Goal: Task Accomplishment & Management: Use online tool/utility

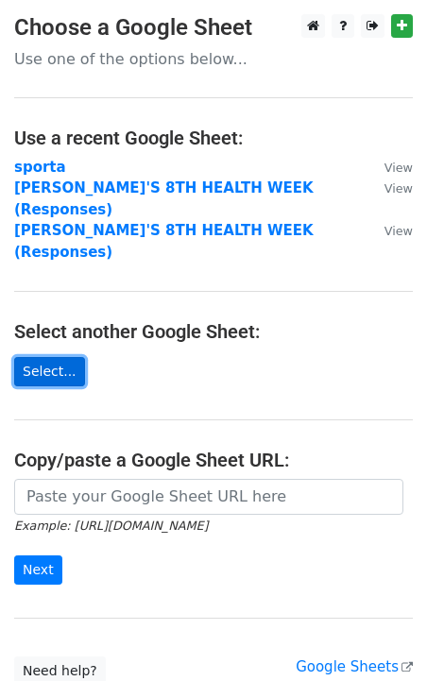
click at [44, 357] on link "Select..." at bounding box center [49, 371] width 71 height 29
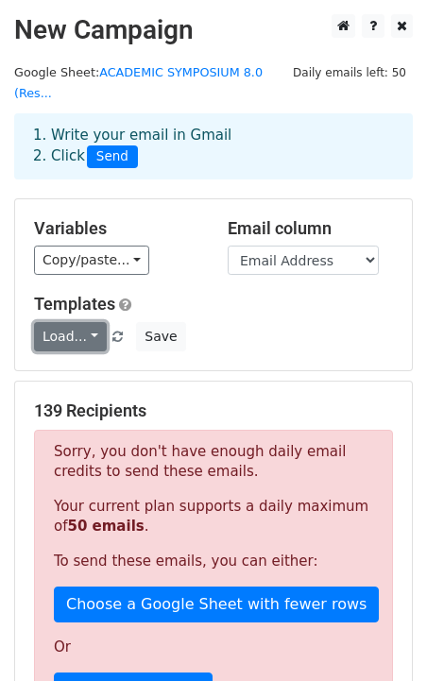
click at [73, 342] on link "Load..." at bounding box center [70, 336] width 73 height 29
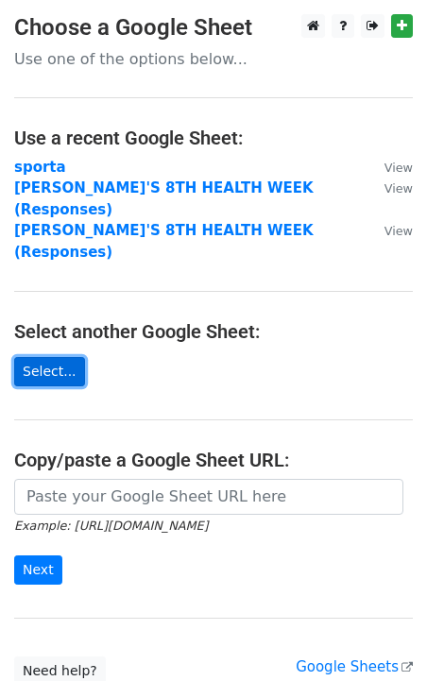
click at [51, 357] on link "Select..." at bounding box center [49, 371] width 71 height 29
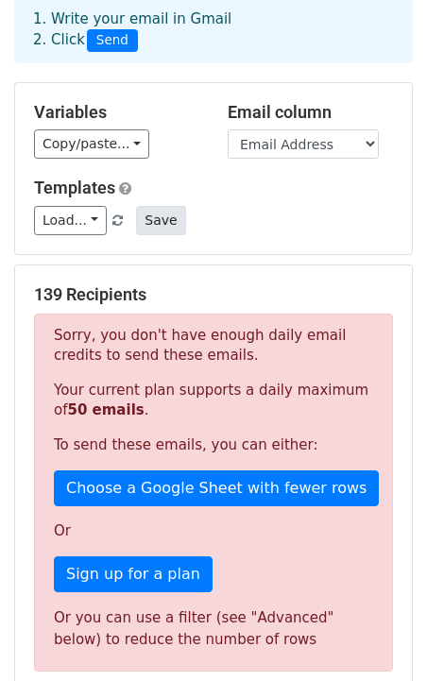
scroll to position [124, 0]
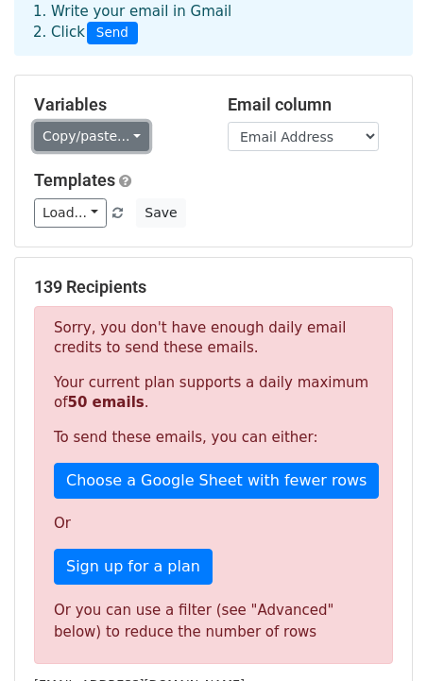
click at [101, 139] on link "Copy/paste..." at bounding box center [91, 136] width 115 height 29
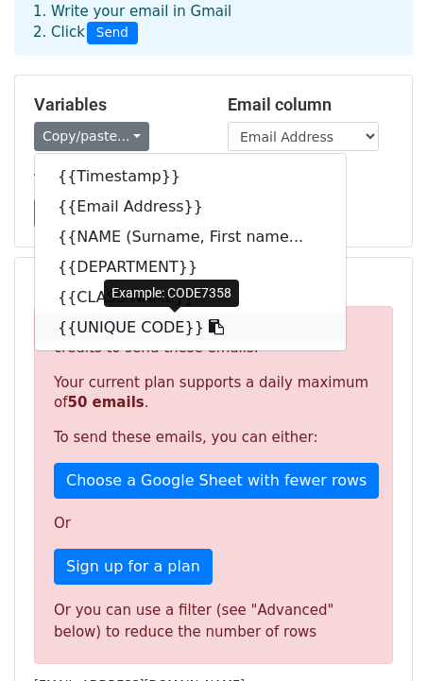
click at [118, 319] on link "{{UNIQUE CODE}}" at bounding box center [190, 328] width 311 height 30
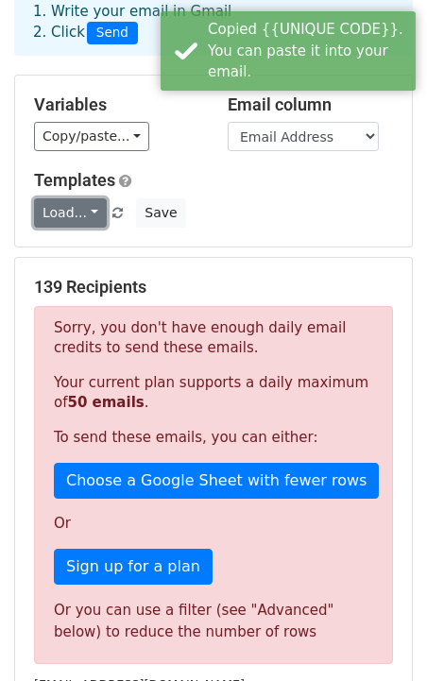
click at [76, 215] on link "Load..." at bounding box center [70, 212] width 73 height 29
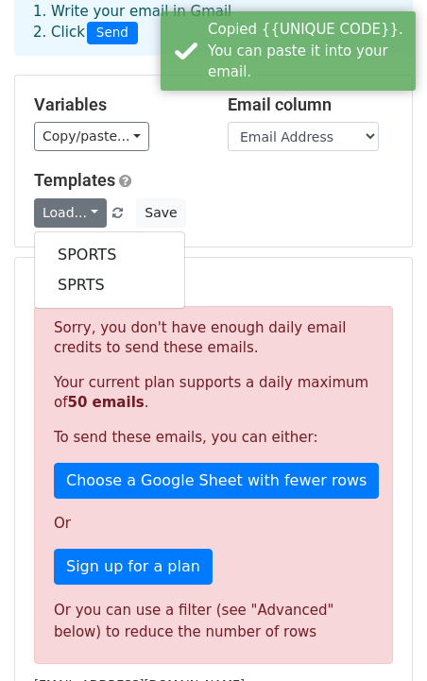
click at [246, 212] on div "Load... SPORTS SPRTS Save" at bounding box center [213, 212] width 387 height 29
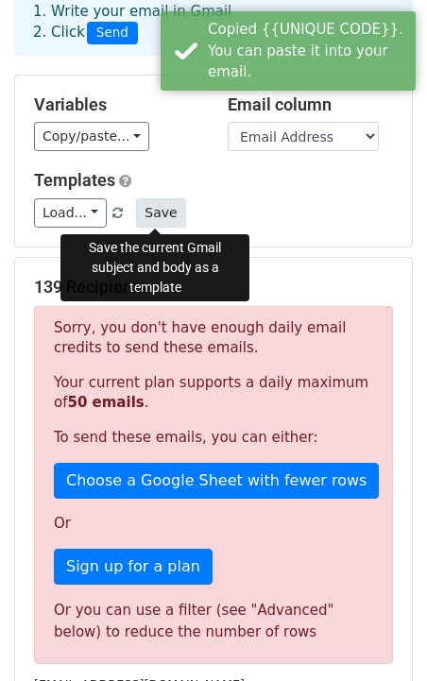
click at [147, 214] on button "Save" at bounding box center [160, 212] width 49 height 29
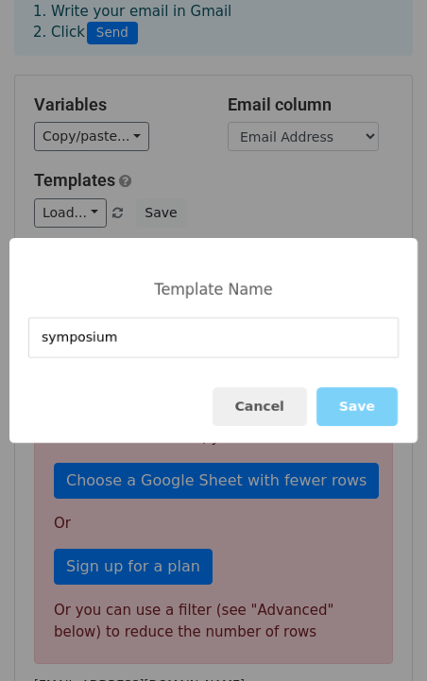
type input "symposium 1"
click at [361, 414] on button "Save" at bounding box center [357, 406] width 81 height 39
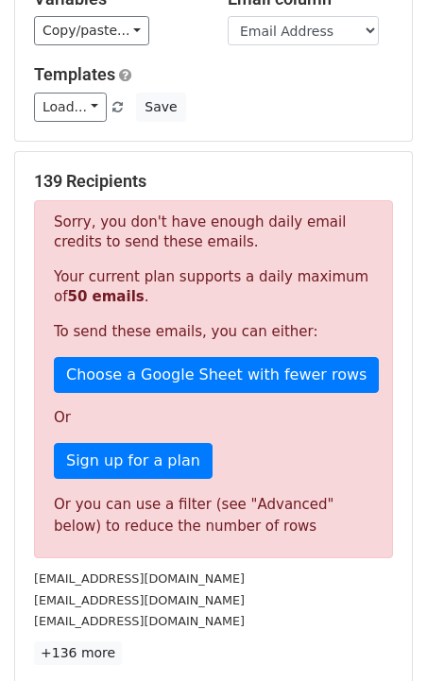
scroll to position [520, 0]
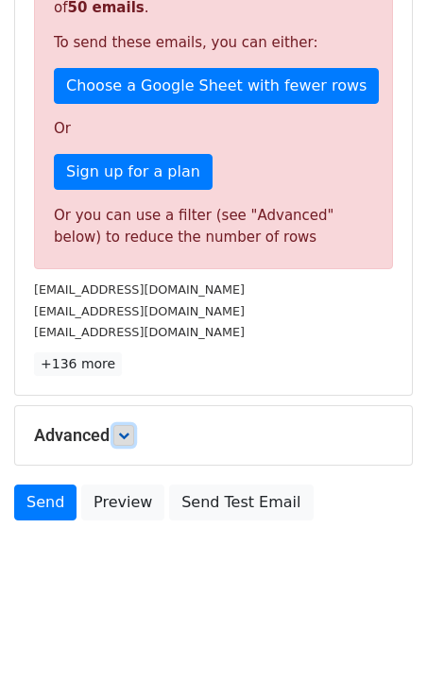
click at [125, 432] on icon at bounding box center [123, 435] width 11 height 11
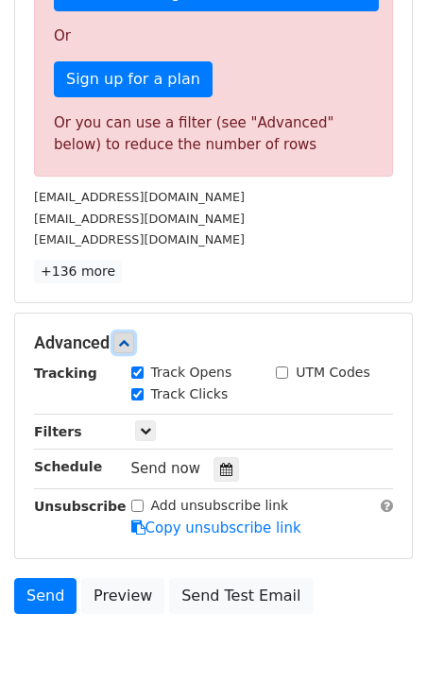
scroll to position [612, 0]
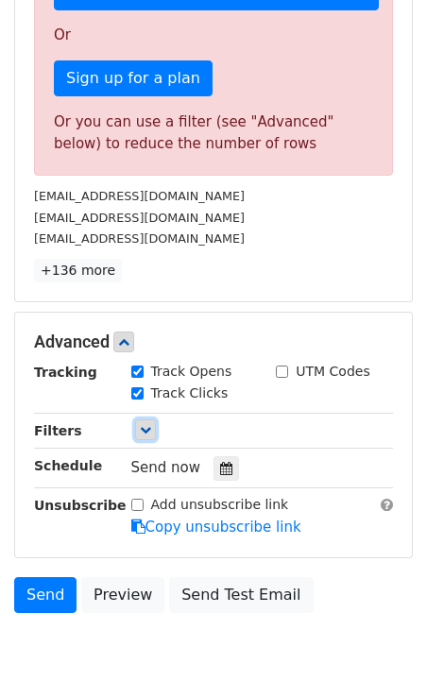
click at [147, 429] on icon at bounding box center [145, 429] width 11 height 11
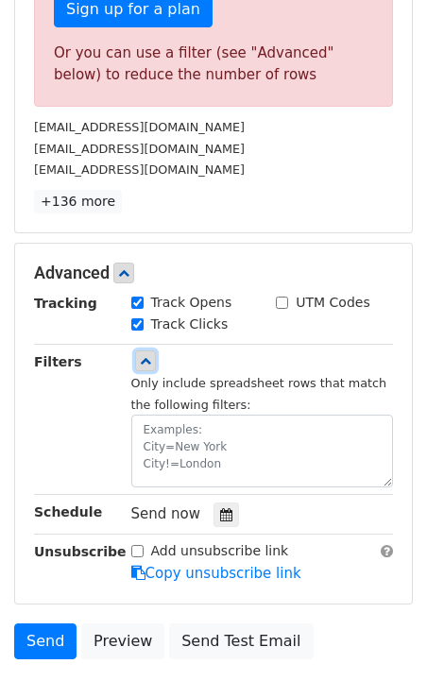
scroll to position [684, 0]
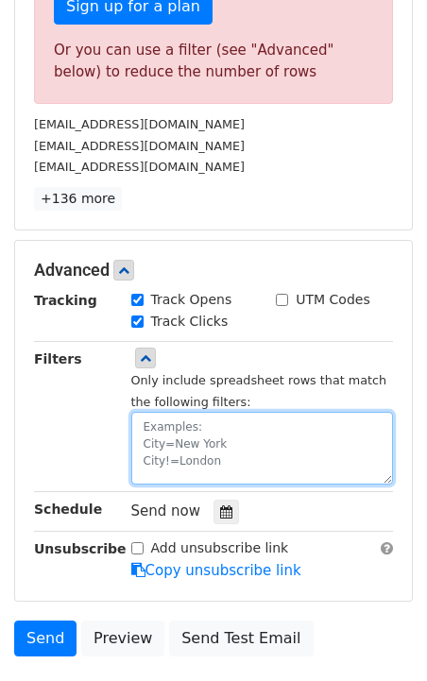
click at [147, 429] on textarea at bounding box center [262, 448] width 263 height 73
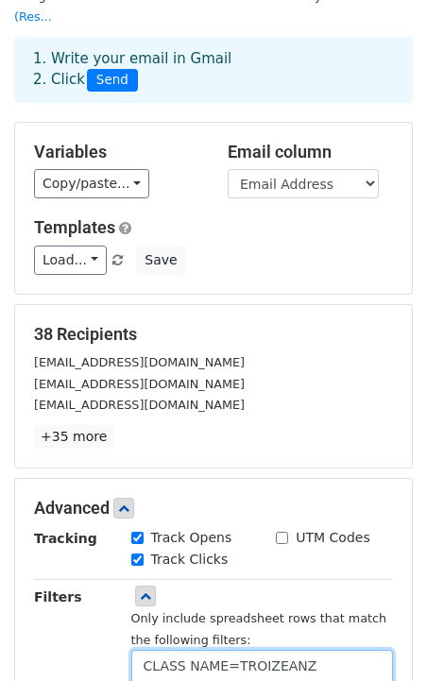
scroll to position [71, 0]
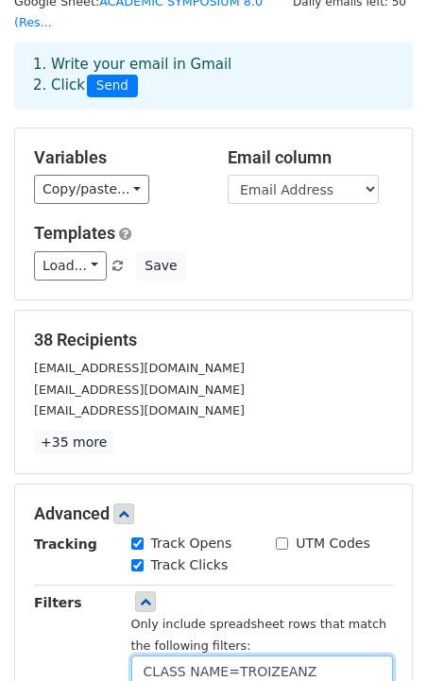
type textarea "CLASS NAME=TROIZEANZ"
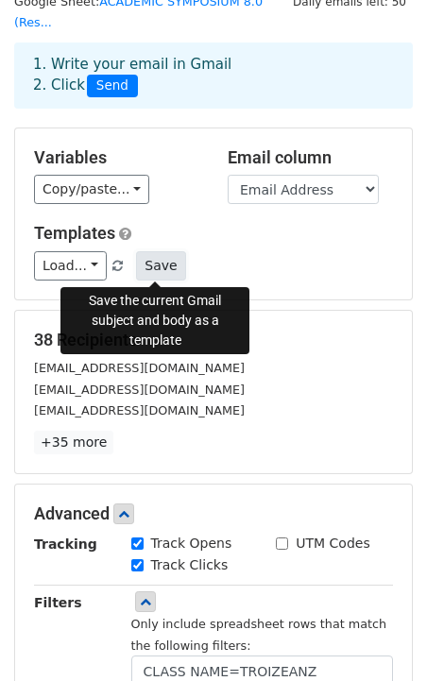
click at [148, 269] on button "Save" at bounding box center [160, 265] width 49 height 29
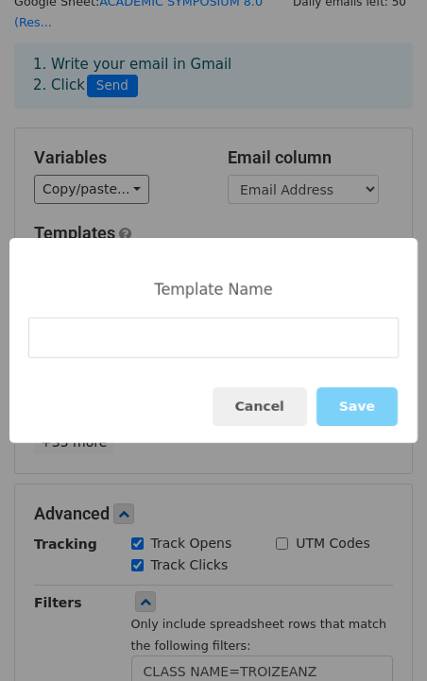
click at [207, 337] on input at bounding box center [213, 337] width 370 height 41
type input "SYMOSIUM"
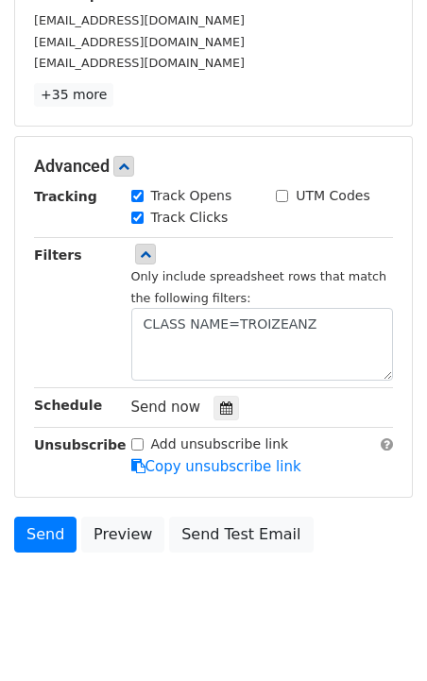
scroll to position [450, 0]
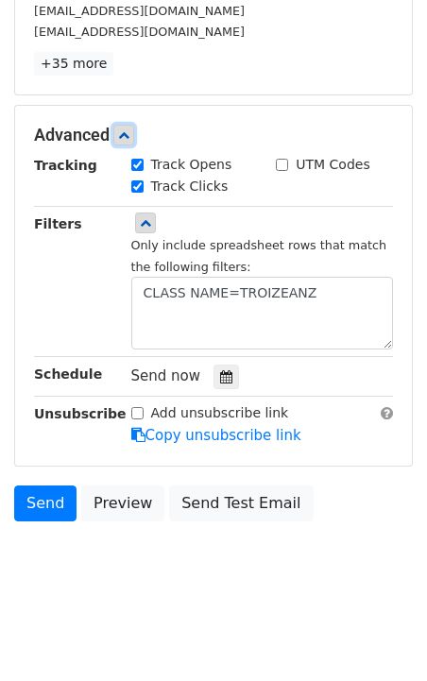
click at [123, 125] on link at bounding box center [123, 135] width 21 height 21
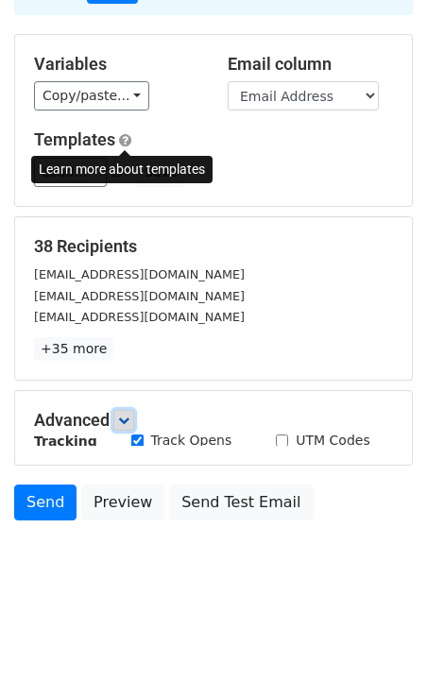
scroll to position [150, 0]
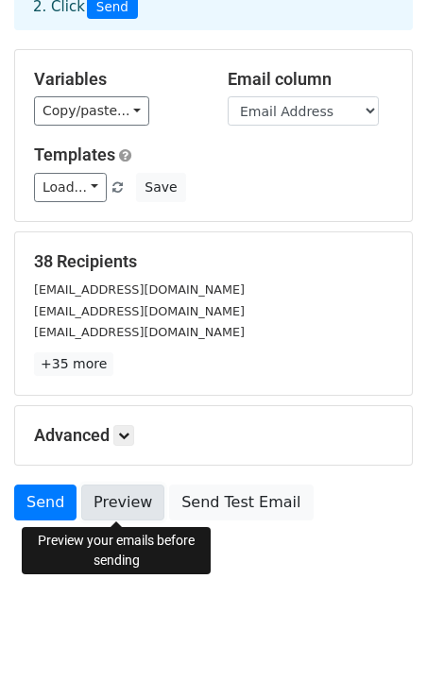
click at [125, 498] on link "Preview" at bounding box center [122, 503] width 83 height 36
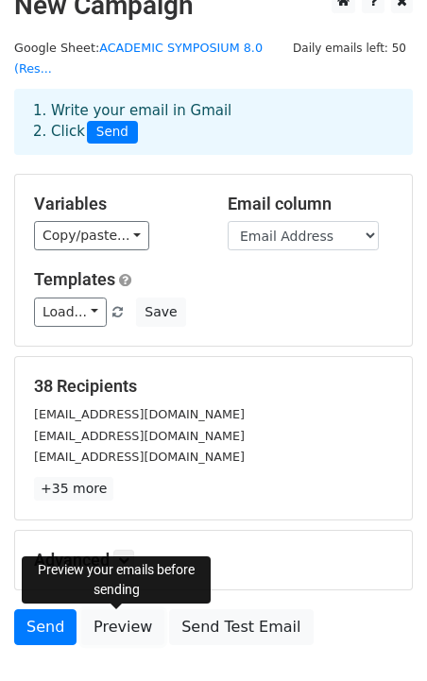
scroll to position [0, 0]
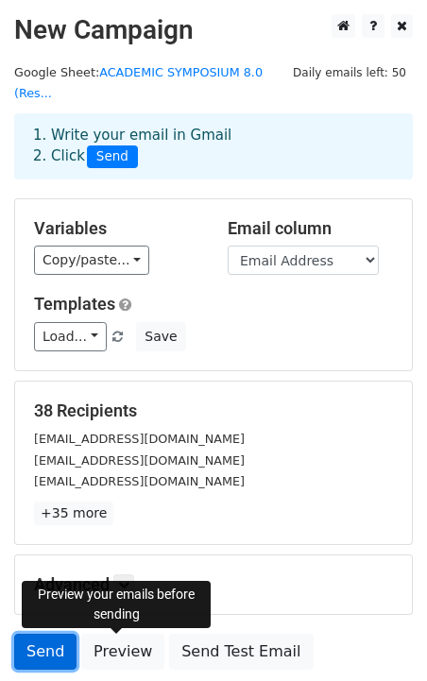
click at [50, 646] on link "Send" at bounding box center [45, 652] width 62 height 36
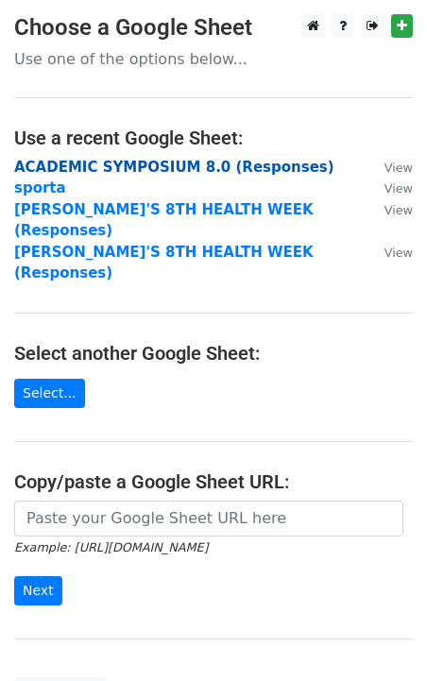
click at [201, 168] on strong "ACADEMIC SYMPOSIUM 8.0 (Responses)" at bounding box center [174, 167] width 320 height 17
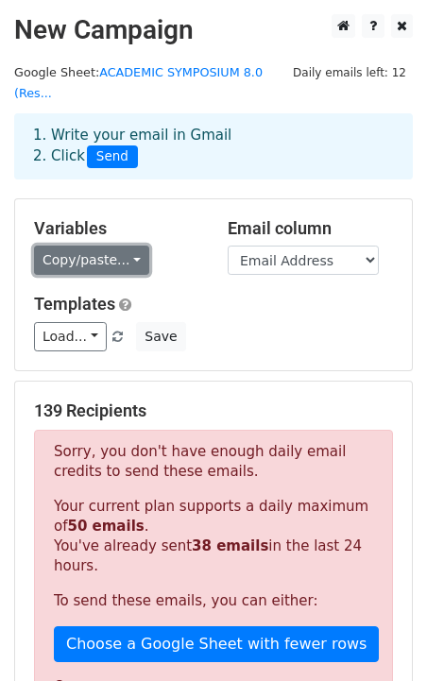
click at [112, 254] on link "Copy/paste..." at bounding box center [91, 260] width 115 height 29
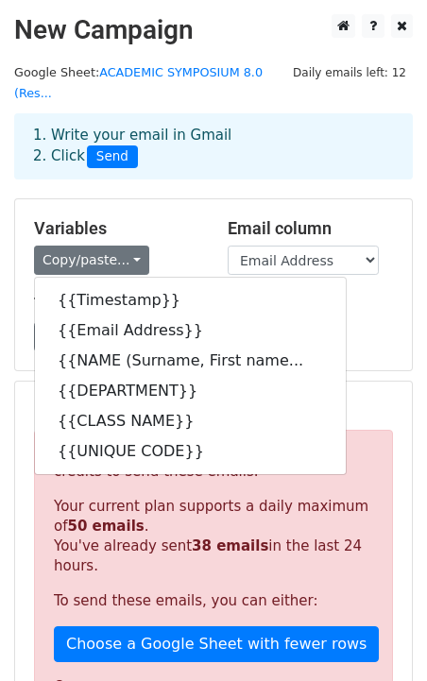
click at [163, 218] on h5 "Variables" at bounding box center [116, 228] width 165 height 21
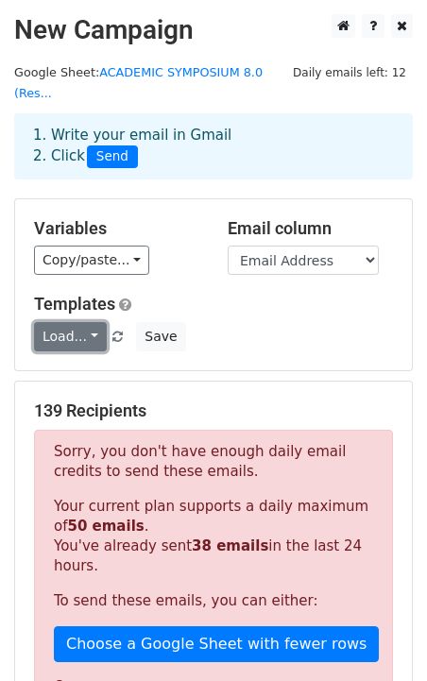
click at [90, 322] on link "Load..." at bounding box center [70, 336] width 73 height 29
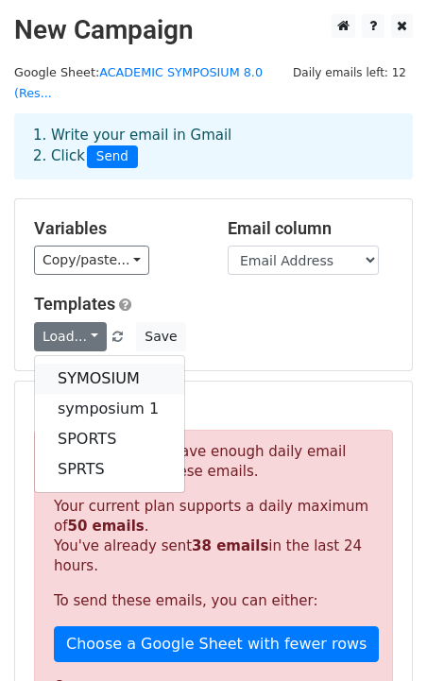
click at [108, 364] on link "SYMOSIUM" at bounding box center [109, 379] width 149 height 30
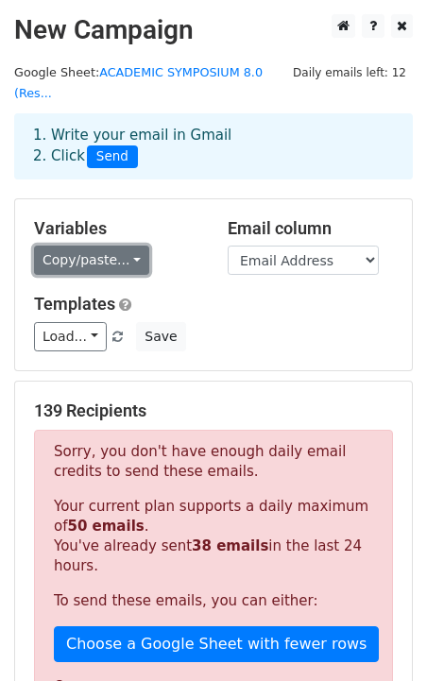
click at [105, 246] on link "Copy/paste..." at bounding box center [91, 260] width 115 height 29
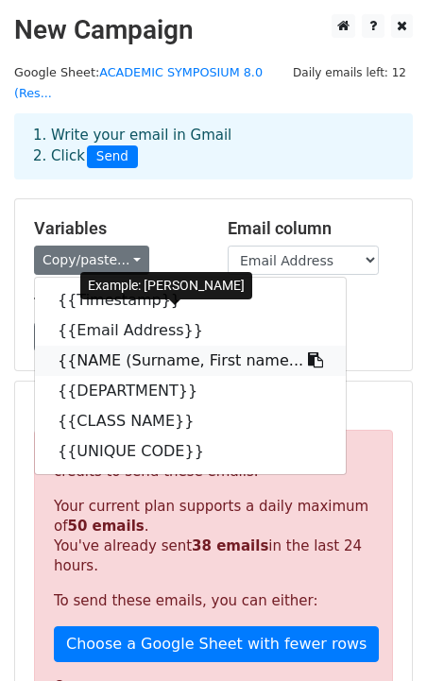
click at [94, 348] on link "{{NAME (Surname, First name..." at bounding box center [190, 361] width 311 height 30
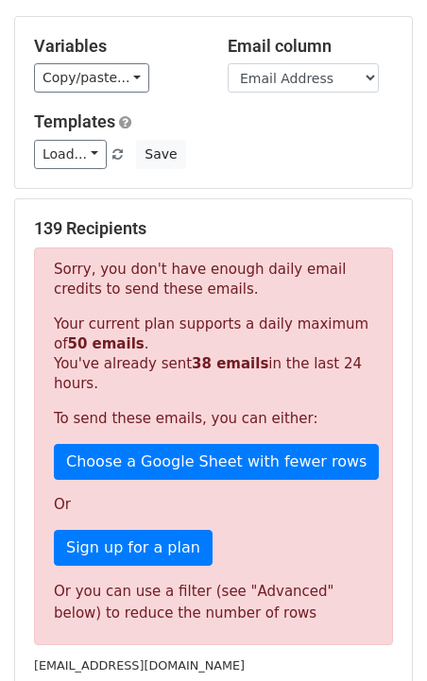
scroll to position [538, 0]
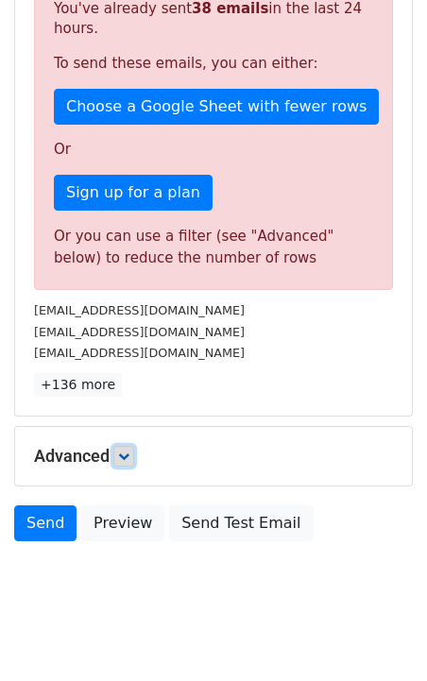
click at [129, 451] on icon at bounding box center [123, 456] width 11 height 11
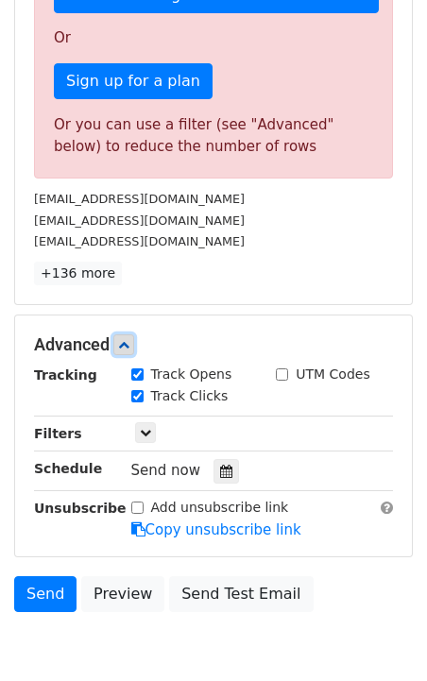
scroll to position [723, 0]
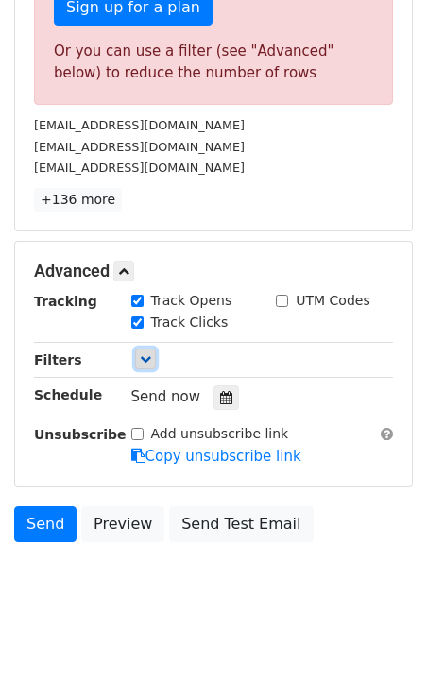
click at [137, 349] on link at bounding box center [145, 359] width 21 height 21
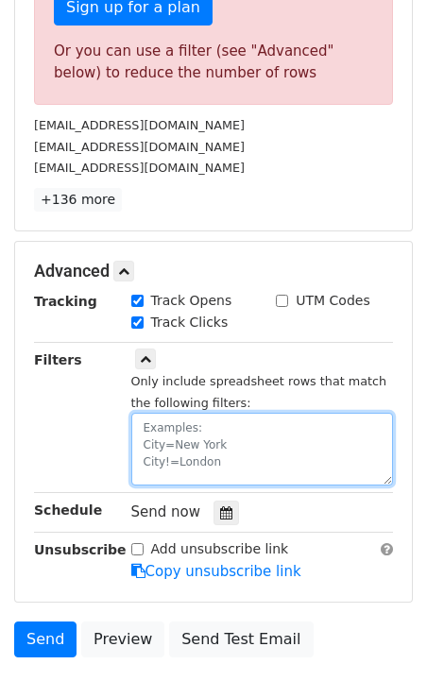
click at [212, 413] on textarea at bounding box center [262, 449] width 263 height 73
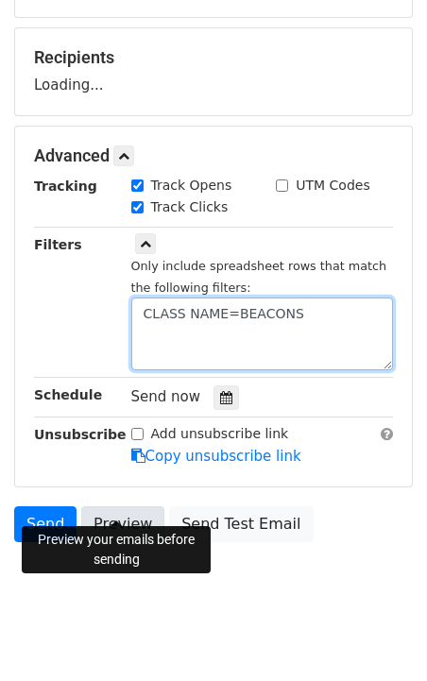
scroll to position [429, 0]
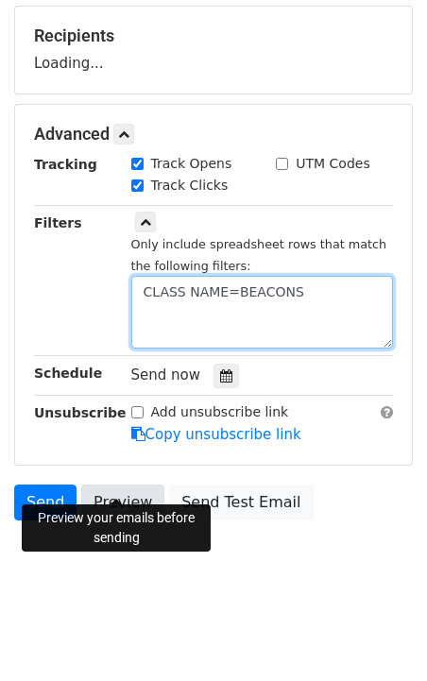
type textarea "CLASS NAME=BEACONS"
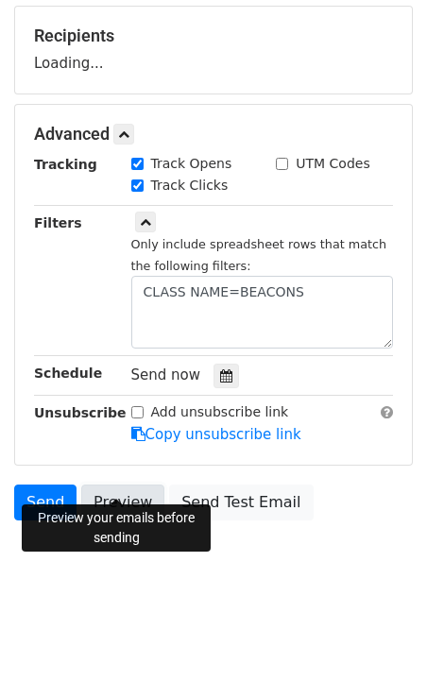
click at [111, 509] on link "Preview" at bounding box center [122, 503] width 83 height 36
